Goal: Task Accomplishment & Management: Use online tool/utility

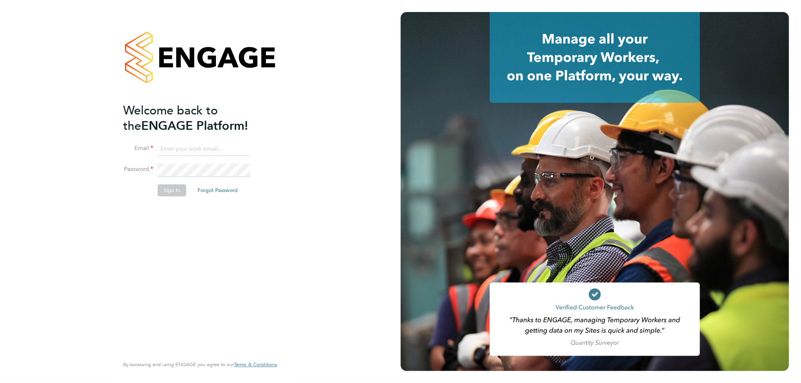
type input "accounts@buildrec.com"
click at [178, 192] on button "Sign In" at bounding box center [172, 191] width 29 height 12
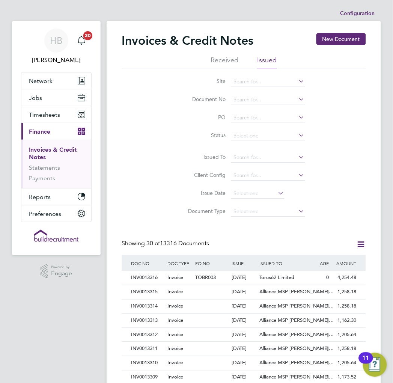
scroll to position [14, 46]
click at [47, 117] on span "Timesheets" at bounding box center [44, 114] width 31 height 7
click at [357, 241] on icon at bounding box center [361, 244] width 9 height 9
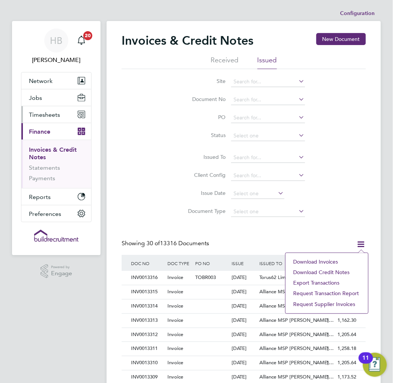
click at [39, 118] on span "Timesheets" at bounding box center [44, 114] width 31 height 7
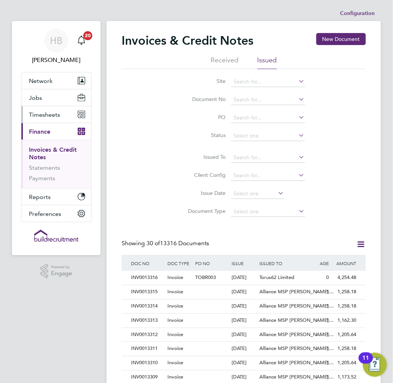
click at [42, 116] on span "Timesheets" at bounding box center [44, 114] width 31 height 7
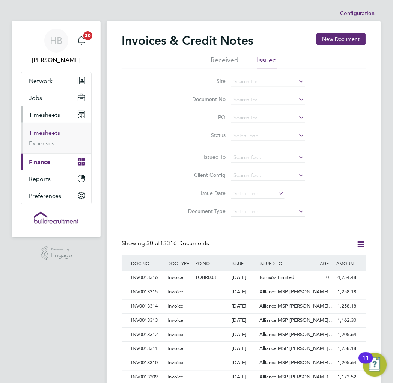
click at [38, 133] on link "Timesheets" at bounding box center [44, 132] width 31 height 7
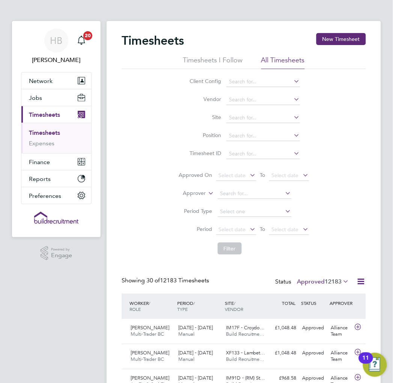
click at [365, 284] on icon at bounding box center [361, 281] width 9 height 9
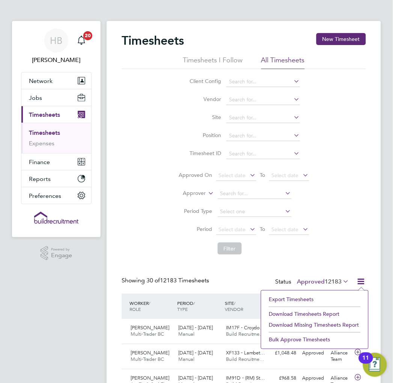
click at [331, 315] on li "Download Timesheets Report" at bounding box center [315, 314] width 100 height 11
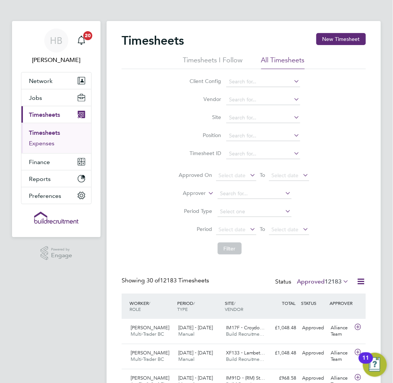
click at [41, 145] on link "Expenses" at bounding box center [42, 143] width 26 height 7
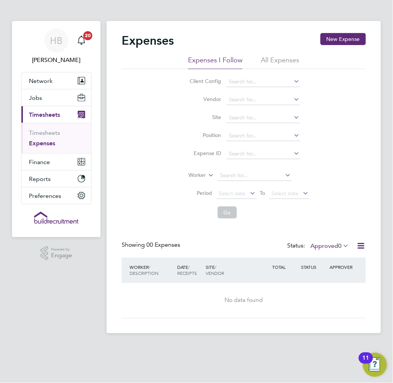
click at [281, 59] on li "All Expenses" at bounding box center [280, 63] width 38 height 14
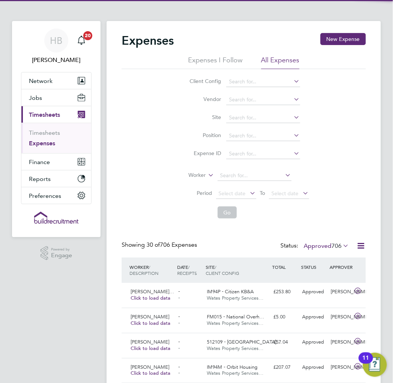
scroll to position [19, 48]
click at [365, 247] on icon at bounding box center [361, 245] width 9 height 9
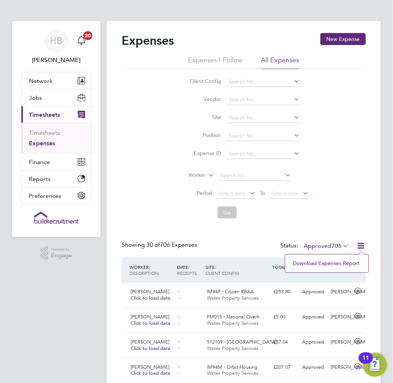
click at [316, 266] on li "Download Expenses Report" at bounding box center [327, 263] width 76 height 11
